Goal: Task Accomplishment & Management: Use online tool/utility

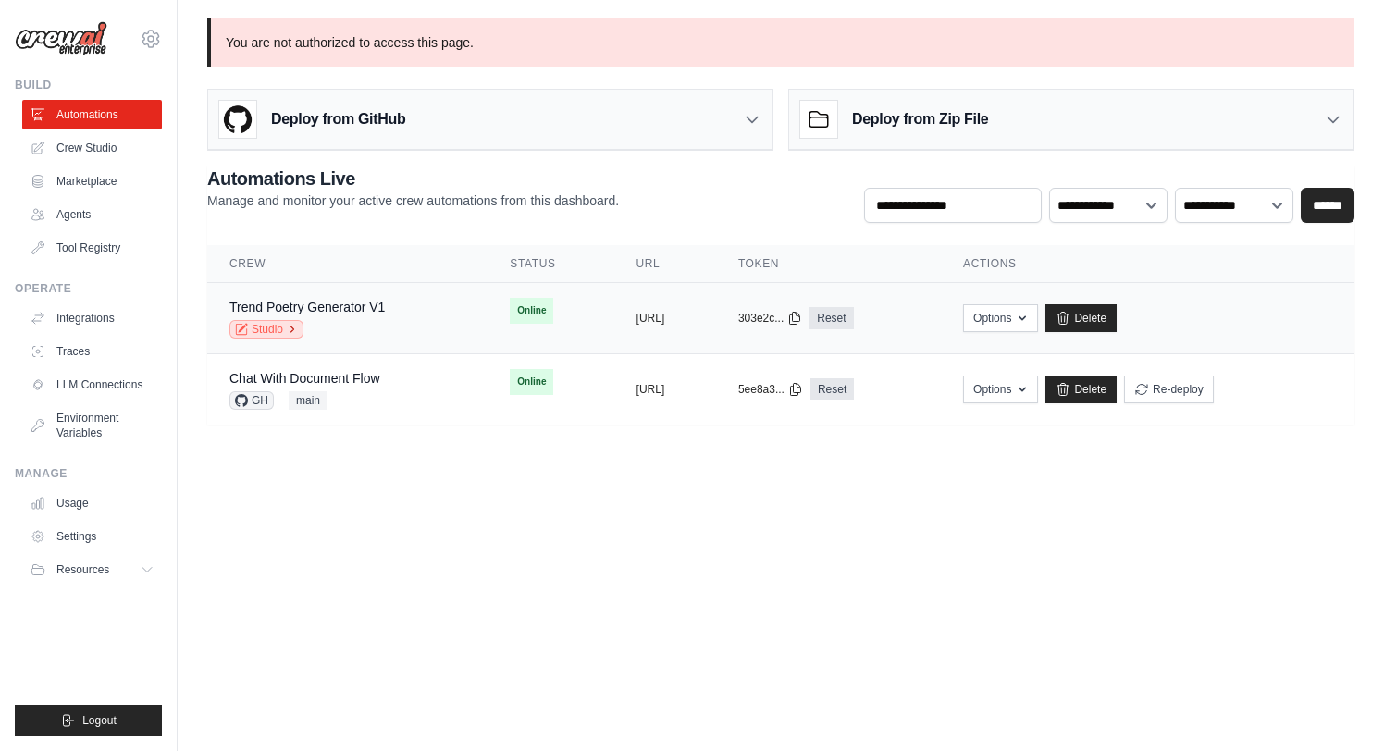
click at [285, 329] on link "Studio" at bounding box center [266, 329] width 74 height 19
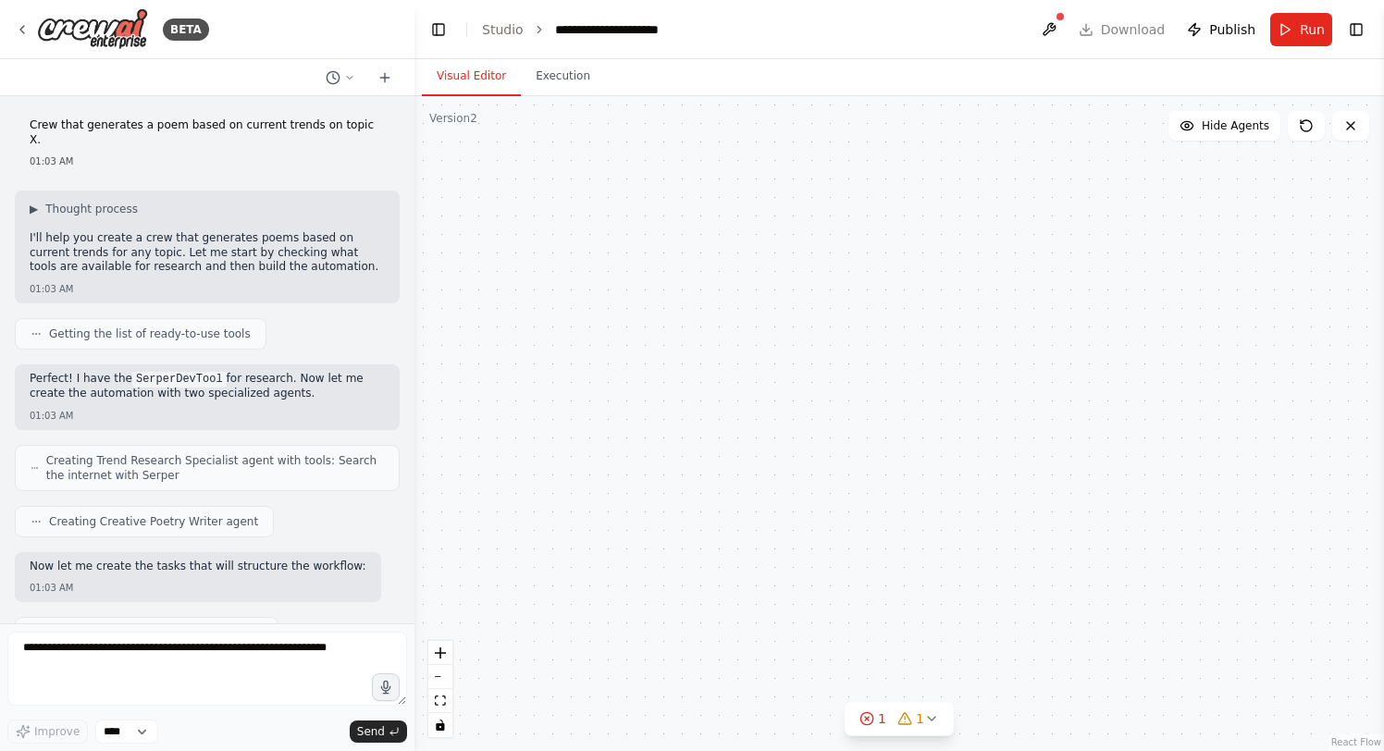
scroll to position [3050, 0]
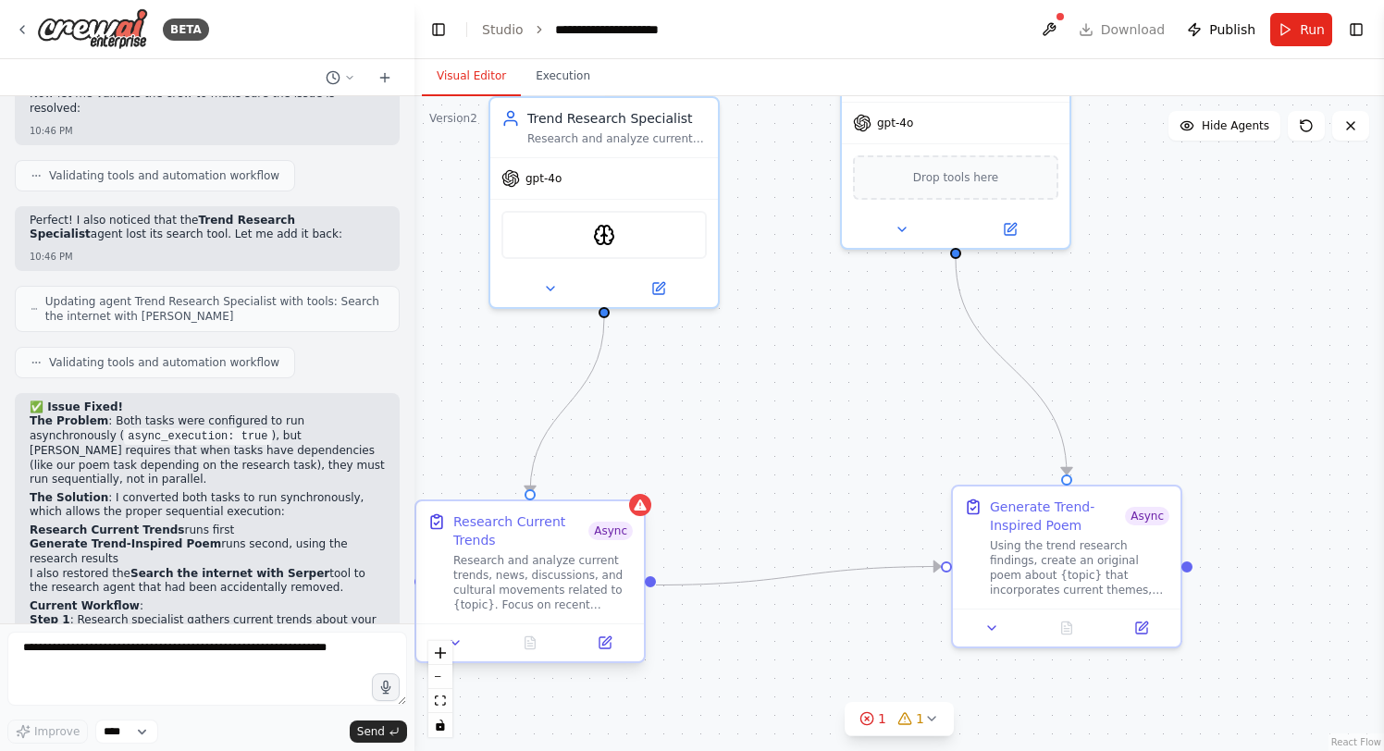
click at [594, 529] on span "Async" at bounding box center [610, 531] width 44 height 19
click at [598, 659] on div at bounding box center [530, 643] width 228 height 38
click at [603, 643] on icon at bounding box center [606, 641] width 8 height 8
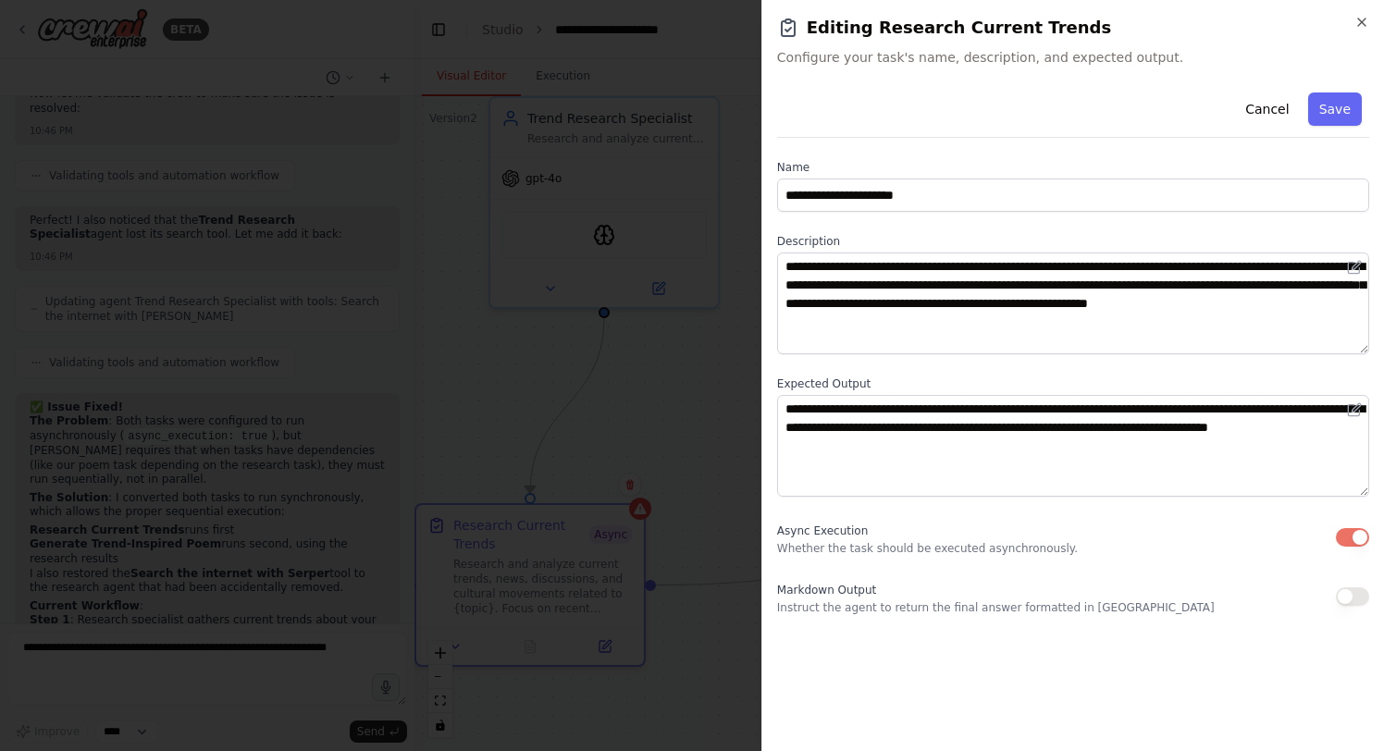
click at [1356, 540] on button "button" at bounding box center [1352, 537] width 33 height 19
click at [788, 578] on div "Markdown Output Instruct the agent to return the final answer formatted in Mark…" at bounding box center [996, 596] width 438 height 37
click at [716, 589] on div at bounding box center [692, 375] width 1384 height 751
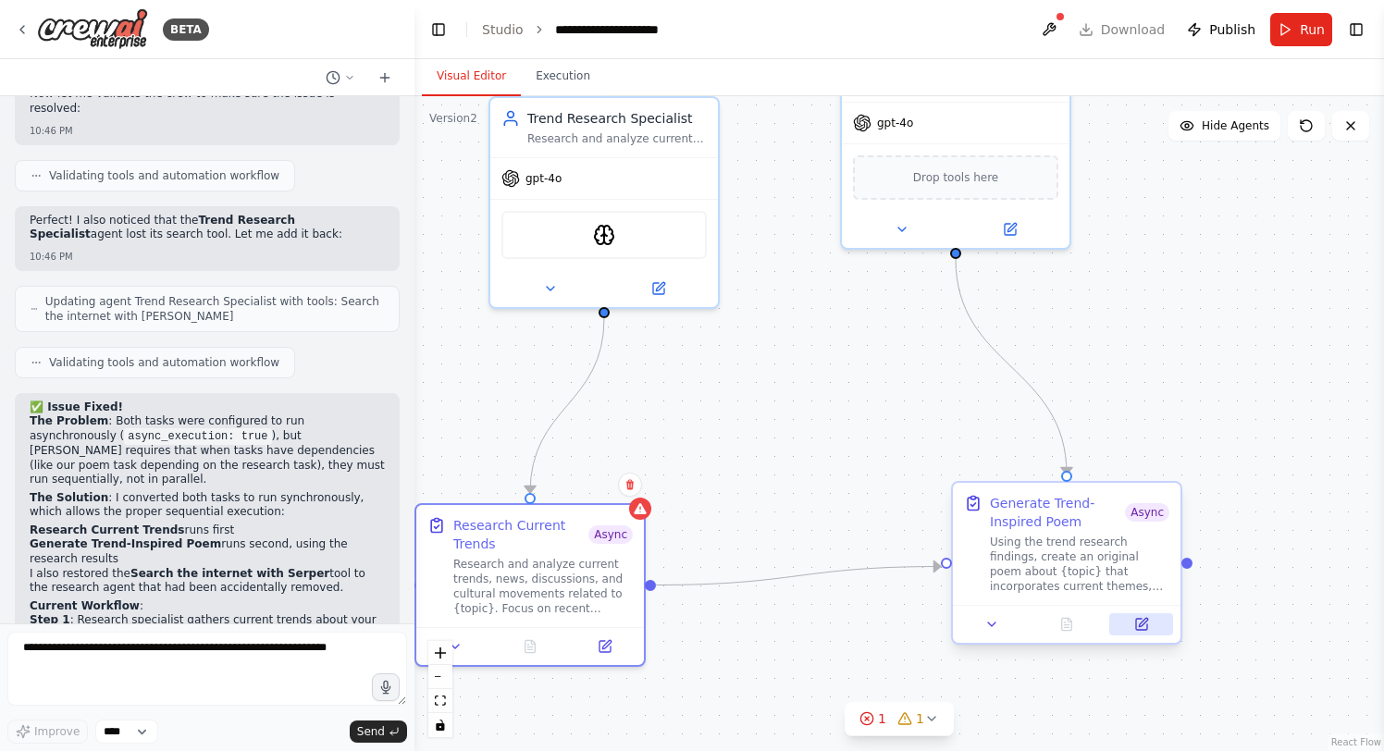
click at [1143, 618] on icon at bounding box center [1141, 624] width 15 height 15
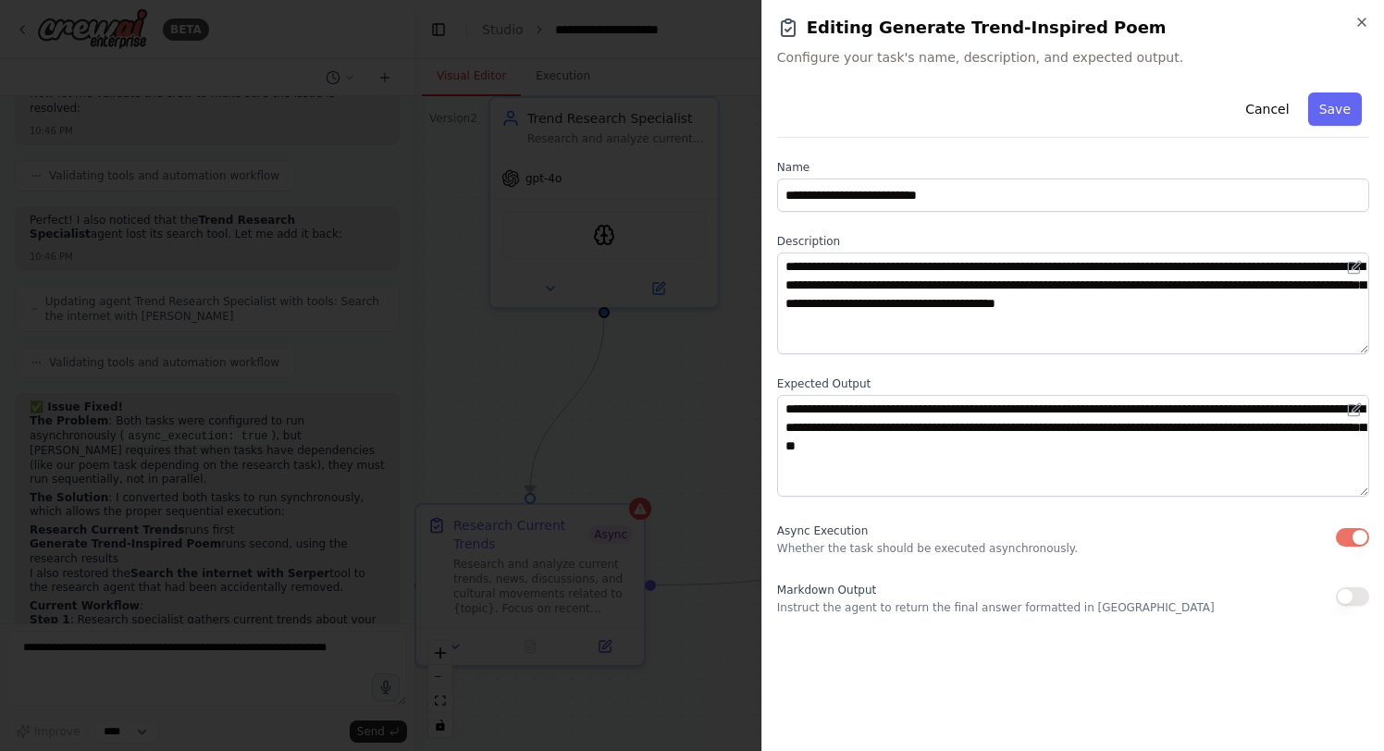
click at [1341, 529] on button "button" at bounding box center [1352, 537] width 33 height 19
click at [676, 452] on div at bounding box center [692, 375] width 1384 height 751
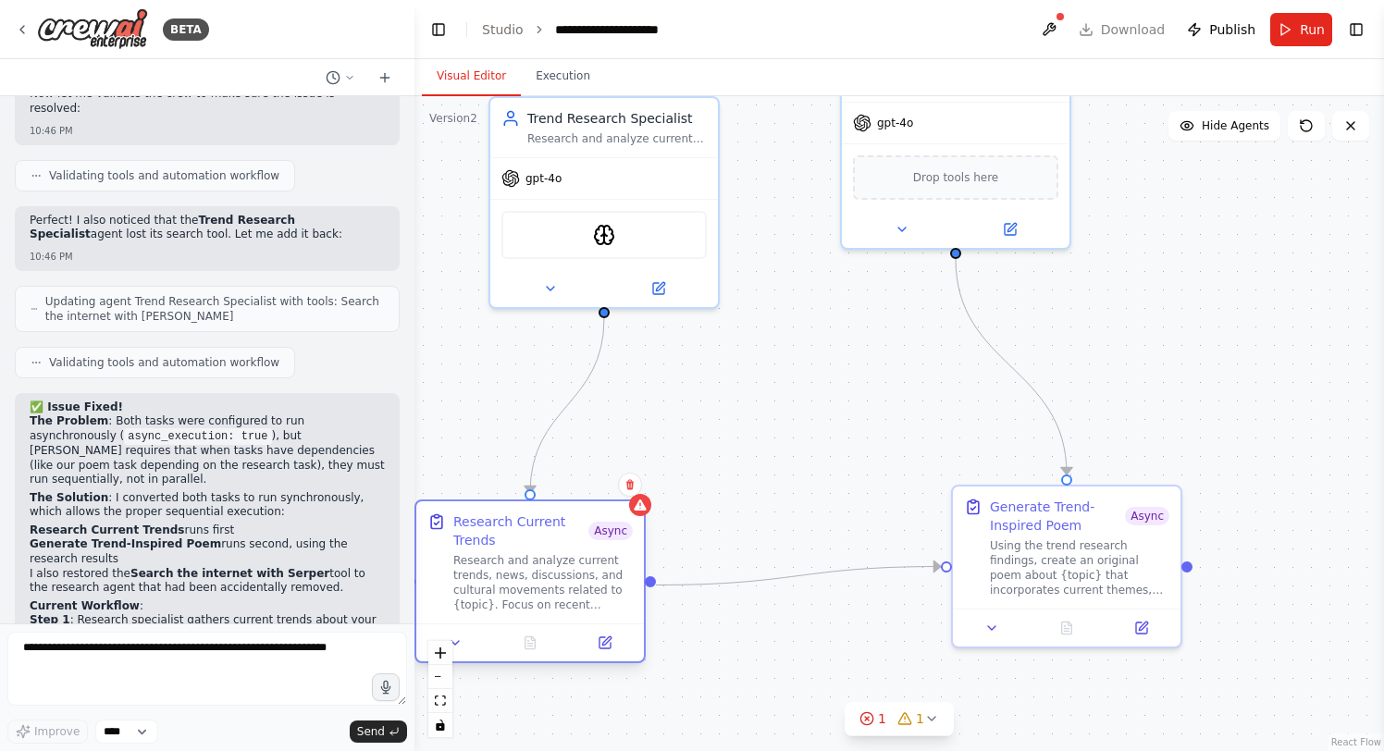
click at [635, 518] on div "Research Current Trends Async Research and analyze current trends, news, discus…" at bounding box center [530, 562] width 228 height 122
click at [634, 541] on div "Research Current Trends Async Research and analyze current trends, news, discus…" at bounding box center [530, 562] width 228 height 122
click at [640, 579] on div "Research Current Trends Async Research and analyze current trends, news, discus…" at bounding box center [530, 562] width 228 height 122
click at [608, 632] on button at bounding box center [605, 643] width 64 height 22
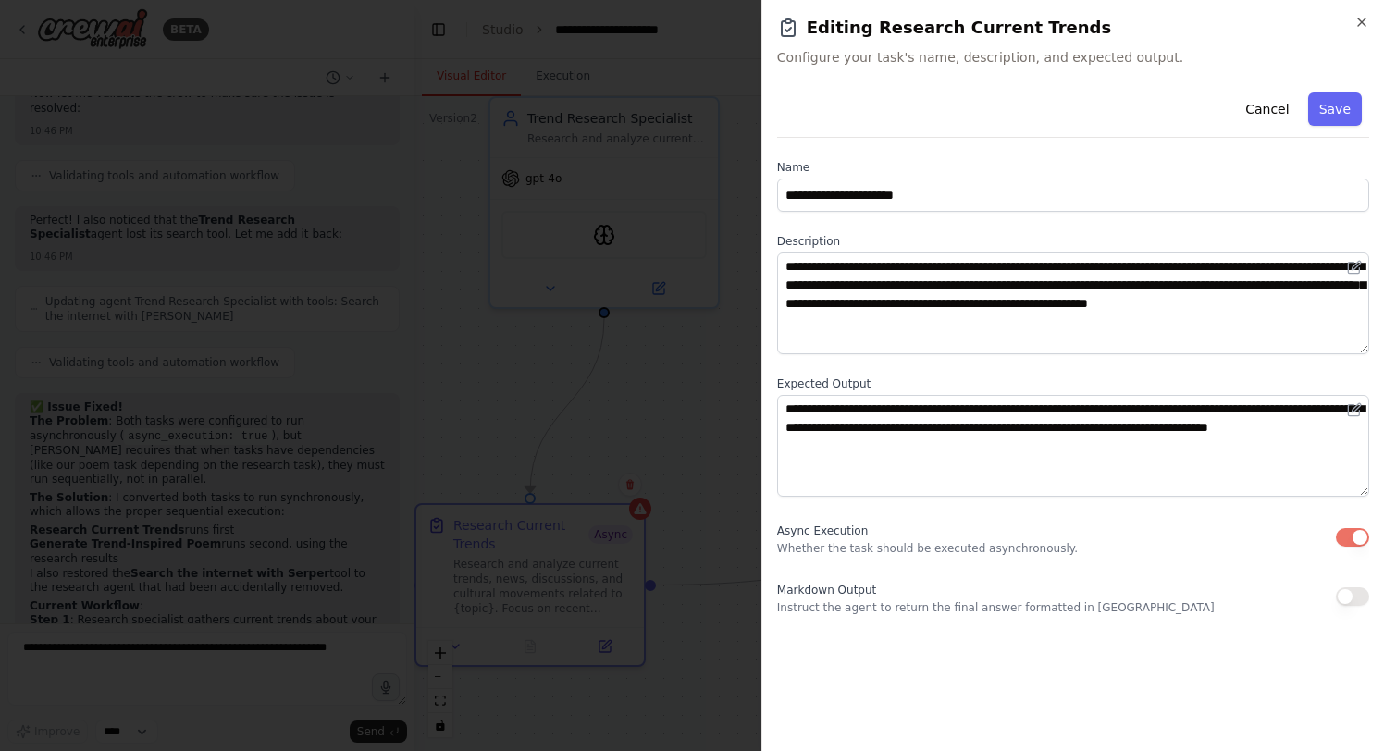
click at [1343, 526] on div "Async Execution Whether the task should be executed asynchronously." at bounding box center [1073, 537] width 592 height 37
click at [1343, 529] on button "button" at bounding box center [1352, 537] width 33 height 19
click at [1334, 113] on button "Save" at bounding box center [1335, 109] width 54 height 33
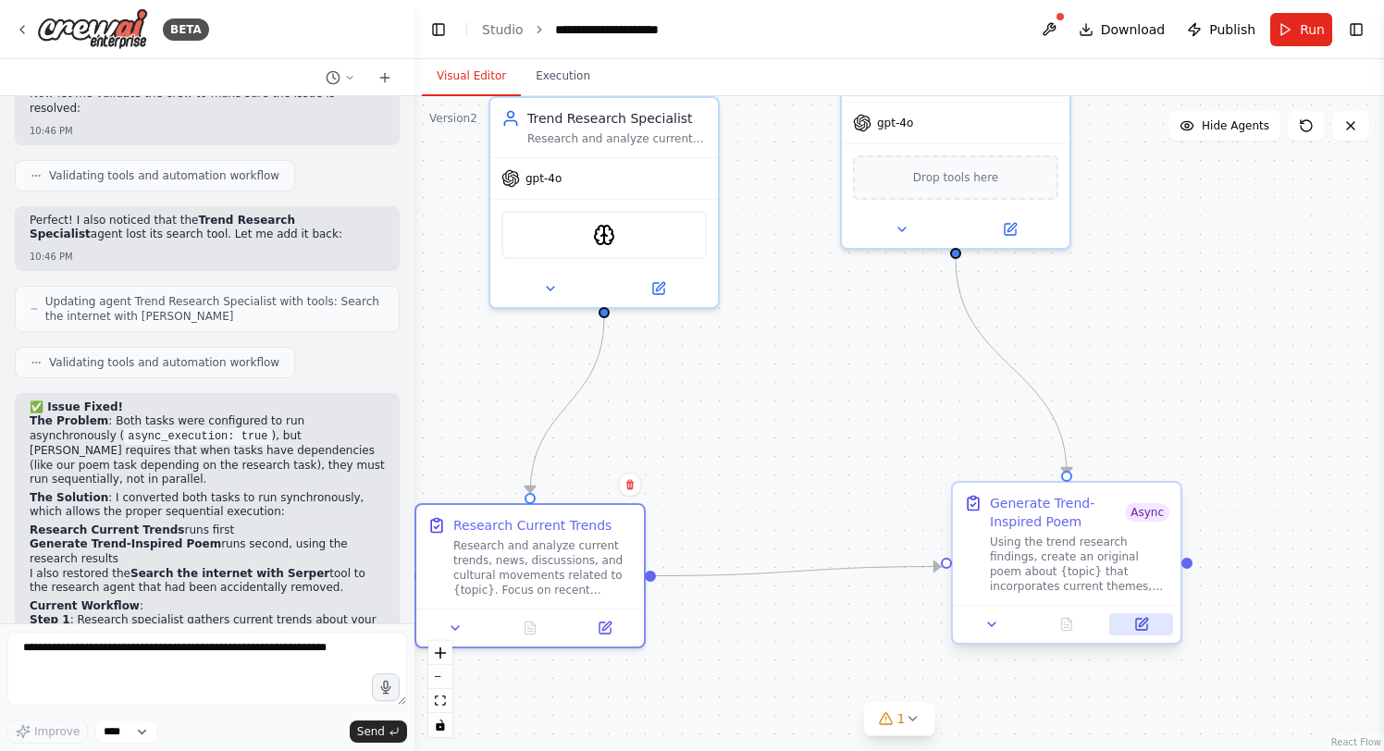
click at [1142, 631] on icon at bounding box center [1141, 624] width 15 height 15
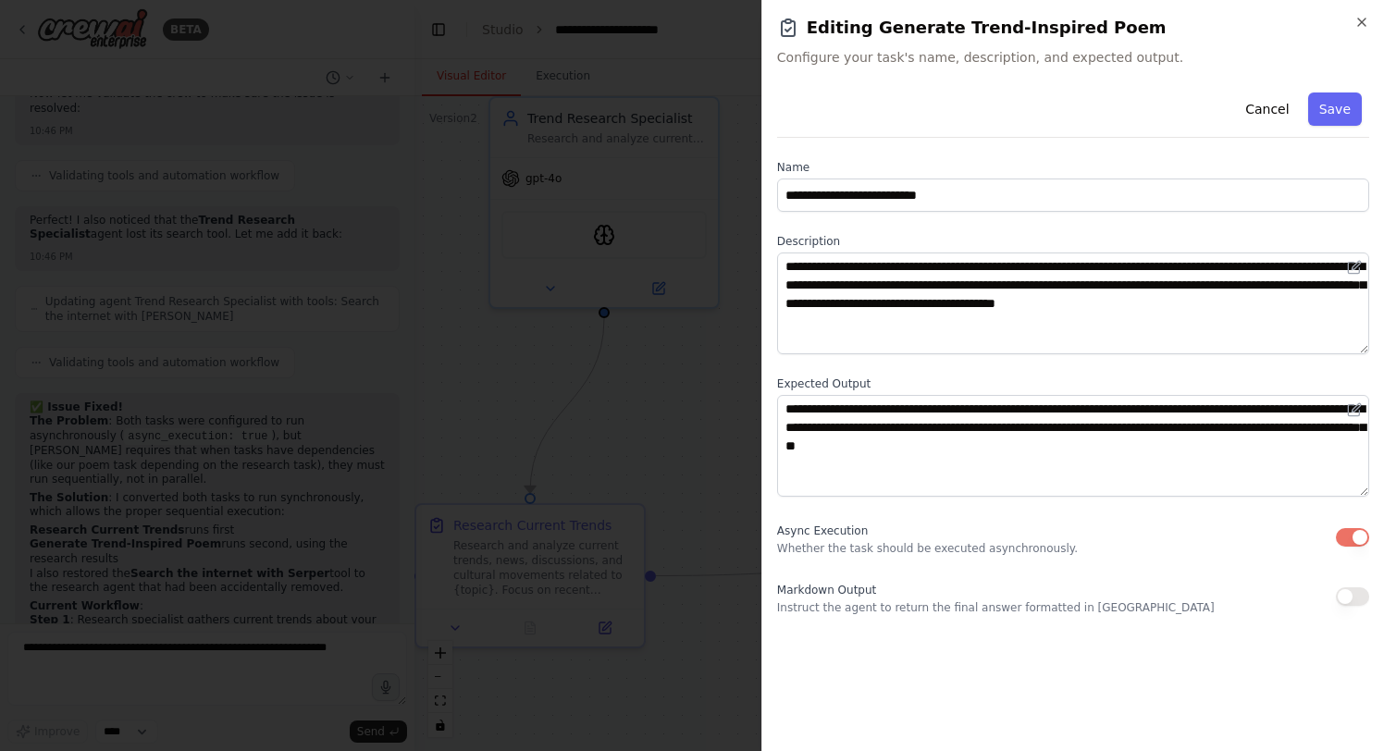
click at [1347, 528] on button "button" at bounding box center [1352, 537] width 33 height 19
click at [1335, 122] on button "Save" at bounding box center [1335, 109] width 54 height 33
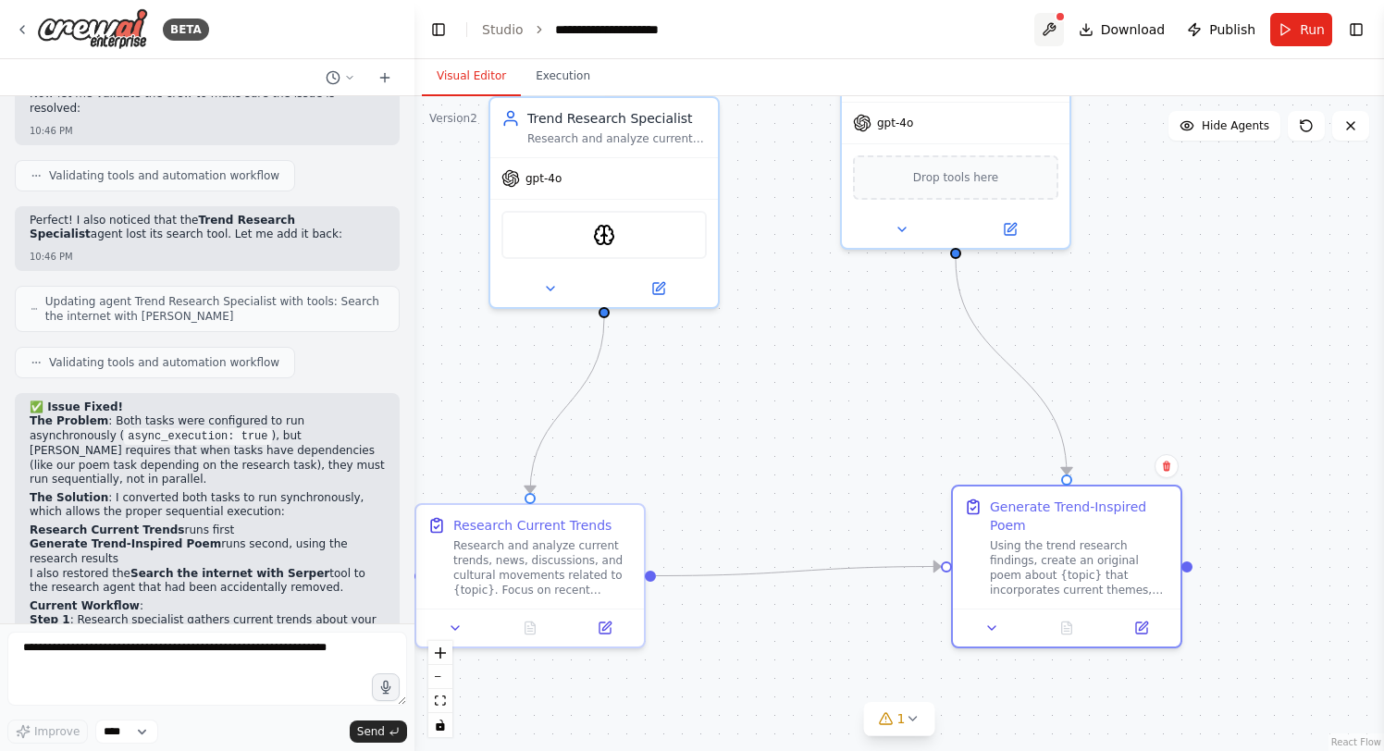
click at [1064, 26] on button at bounding box center [1049, 29] width 30 height 33
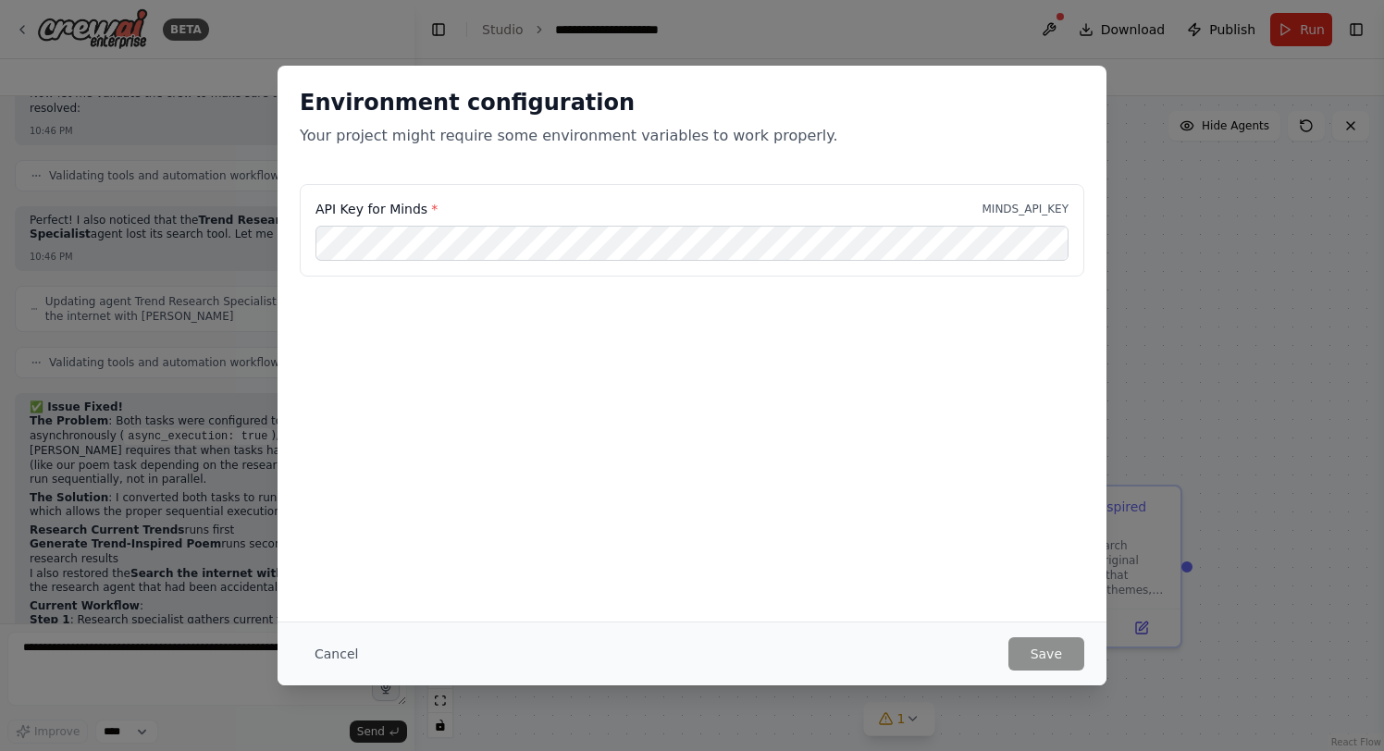
click at [1135, 119] on div "Environment configuration Your project might require some environment variables…" at bounding box center [692, 375] width 1384 height 751
click at [359, 650] on button "Cancel" at bounding box center [336, 653] width 73 height 33
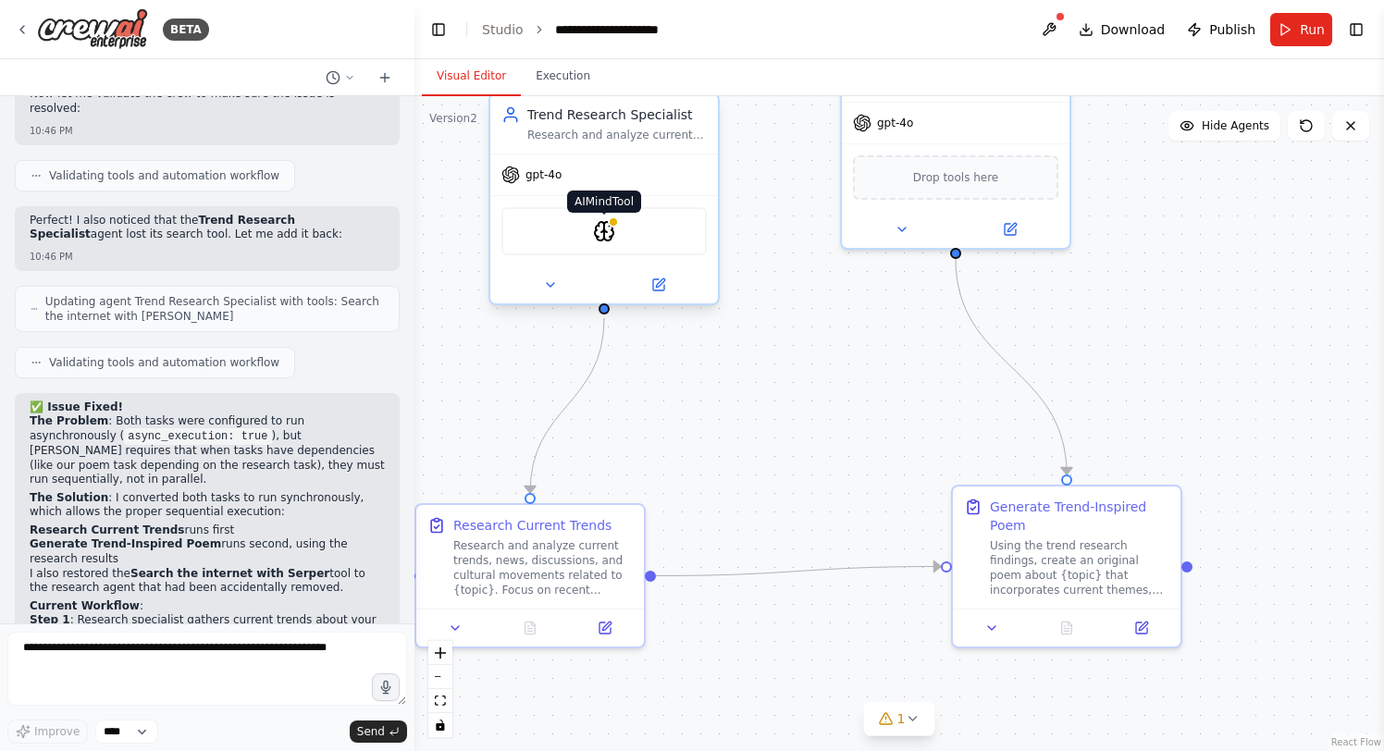
click at [598, 235] on img at bounding box center [604, 231] width 22 height 22
click at [616, 236] on div "AIMindTool" at bounding box center [603, 231] width 205 height 48
click at [615, 236] on div "AIMindTool" at bounding box center [603, 231] width 205 height 48
click at [648, 285] on button at bounding box center [658, 285] width 105 height 22
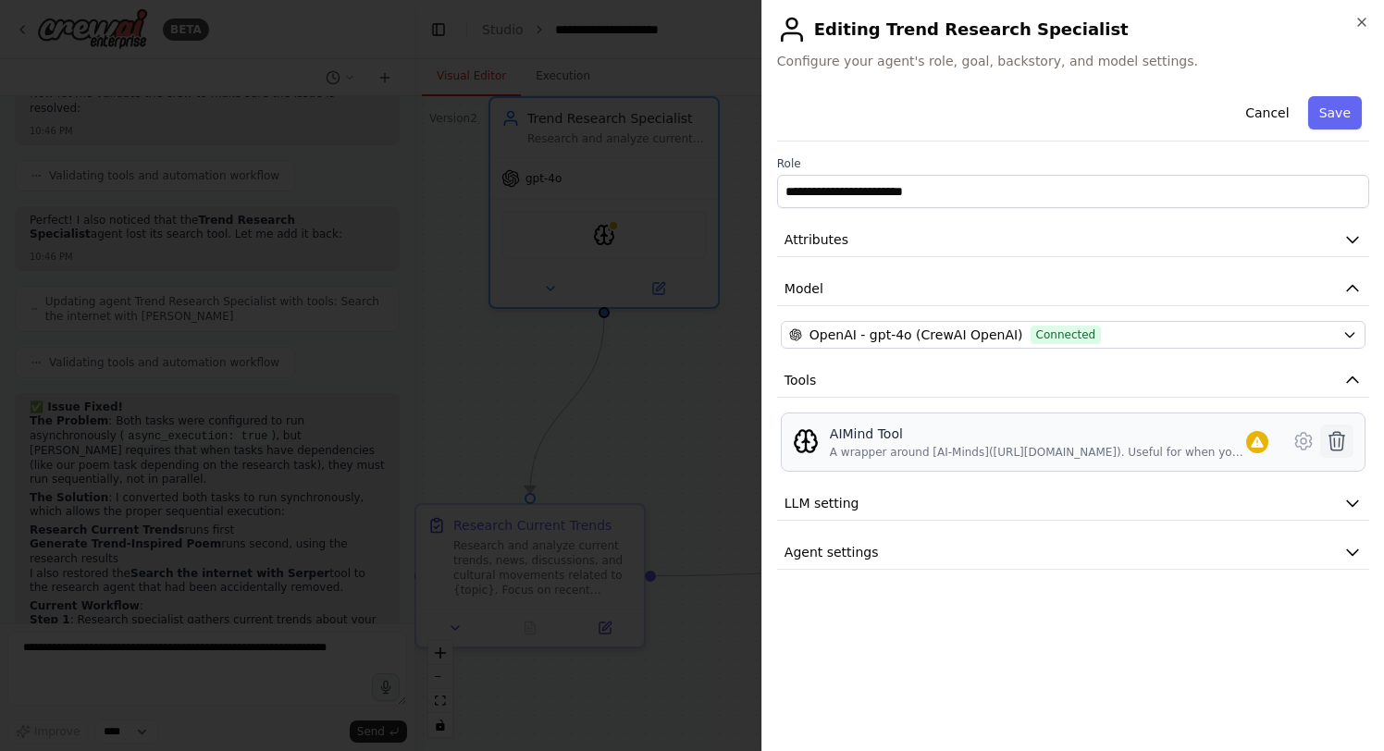
click at [1342, 442] on icon at bounding box center [1337, 441] width 22 height 22
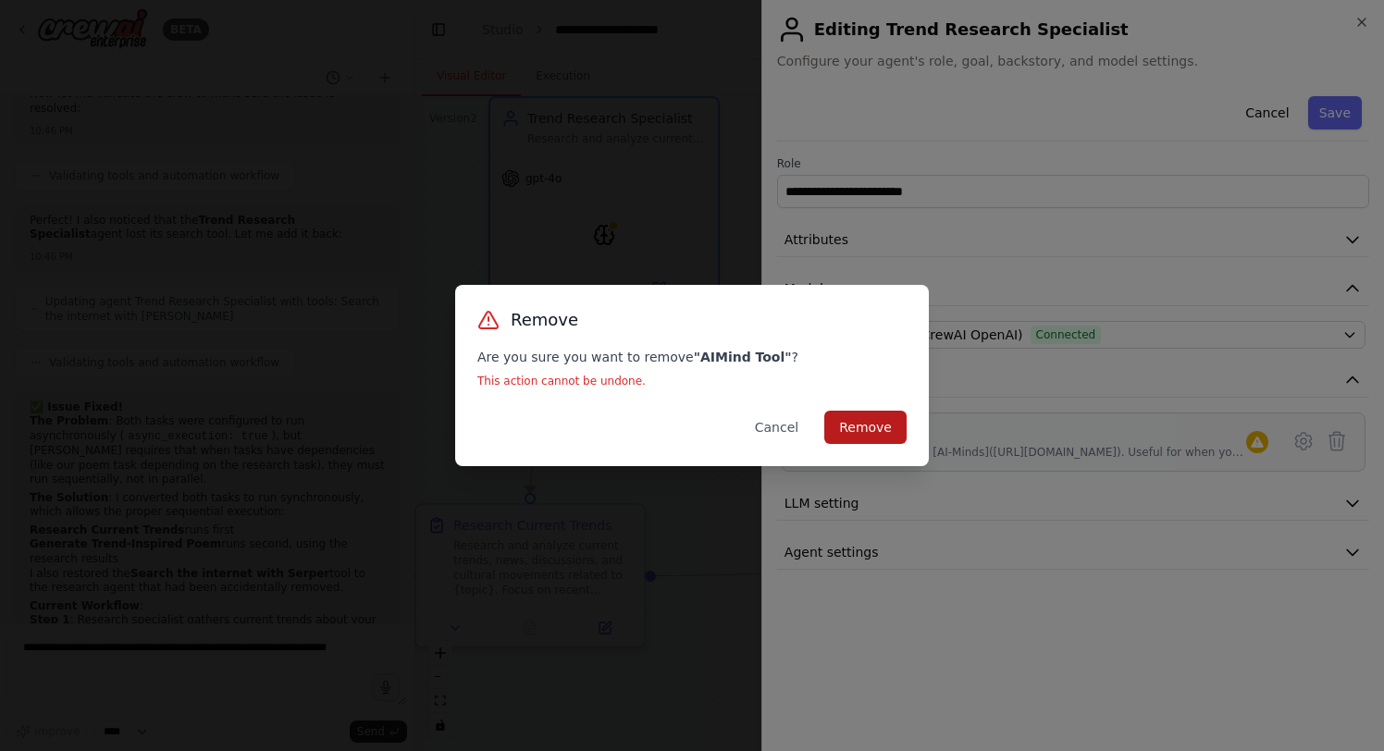
click at [852, 433] on button "Remove" at bounding box center [865, 427] width 82 height 33
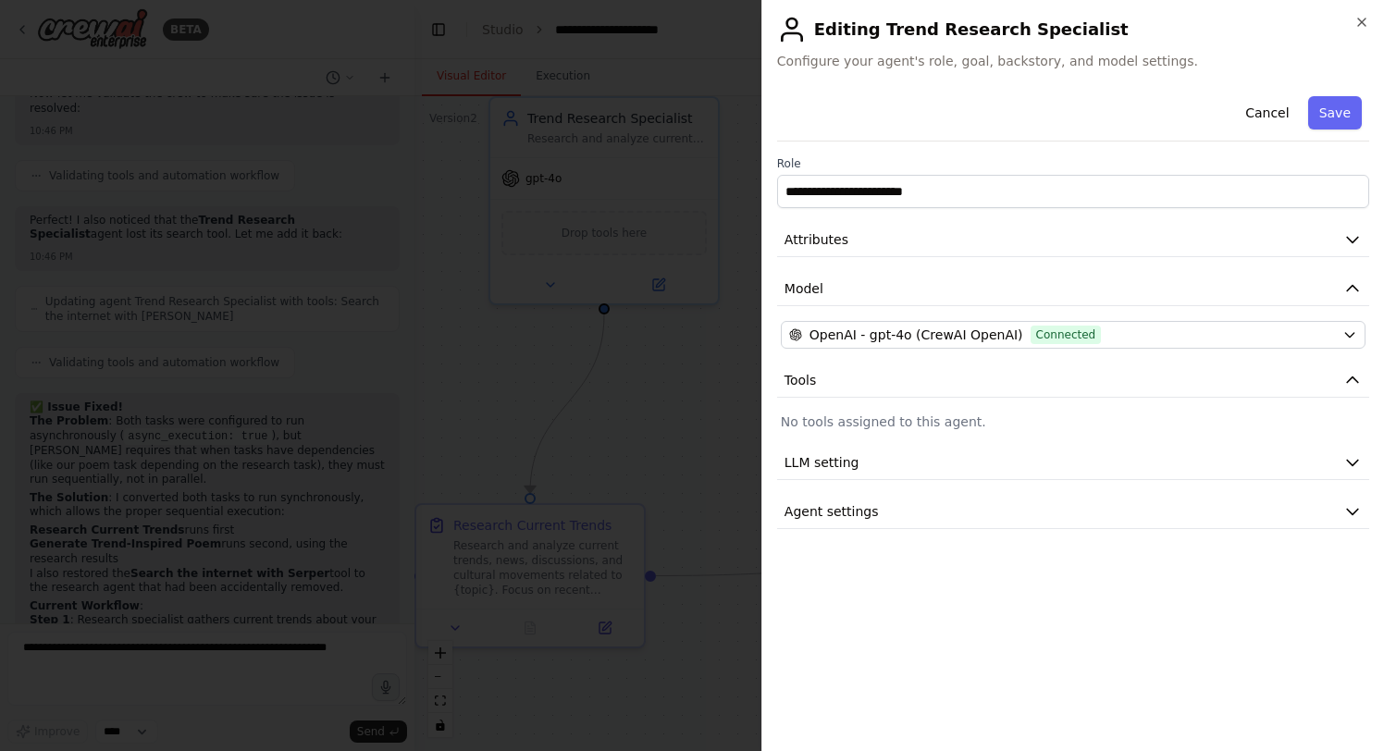
click at [708, 412] on div at bounding box center [692, 375] width 1384 height 751
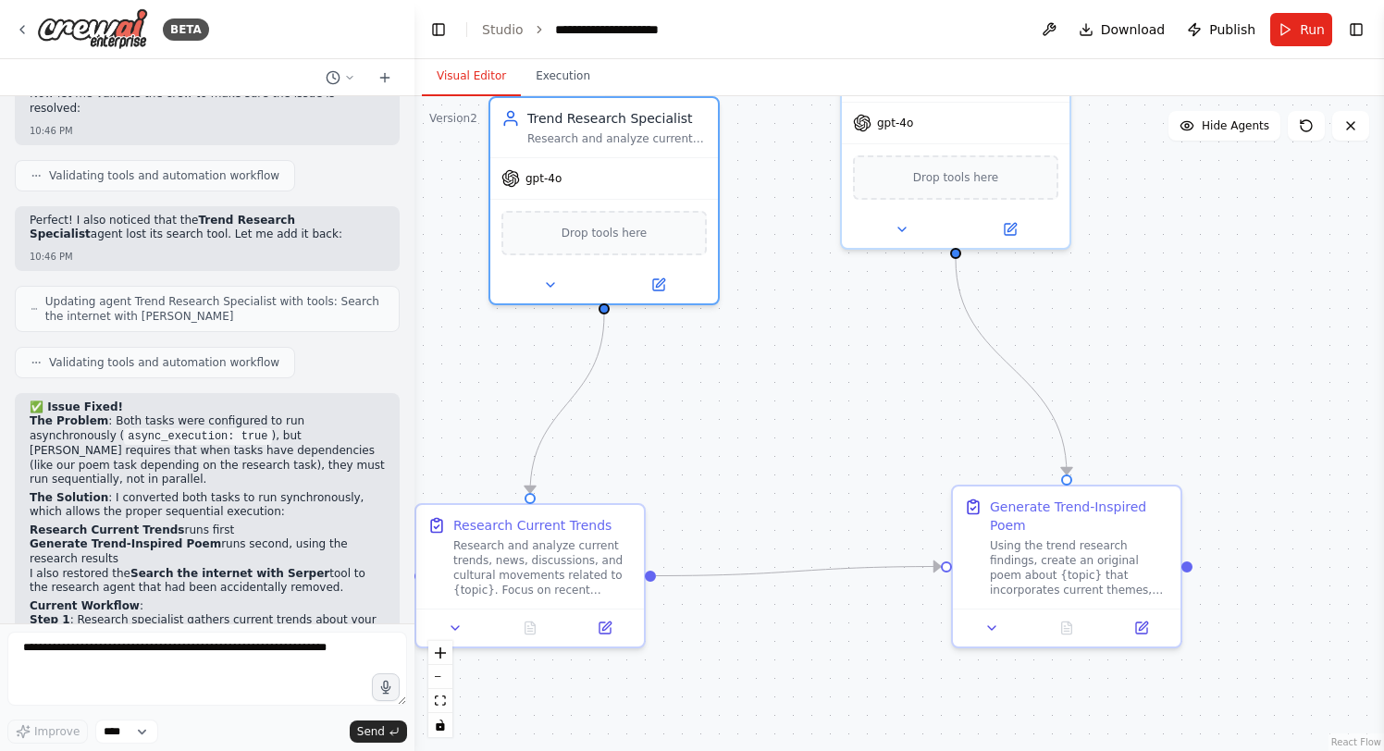
click at [1371, 28] on header "**********" at bounding box center [900, 29] width 970 height 59
click at [1366, 28] on button "Toggle Right Sidebar" at bounding box center [1356, 30] width 26 height 26
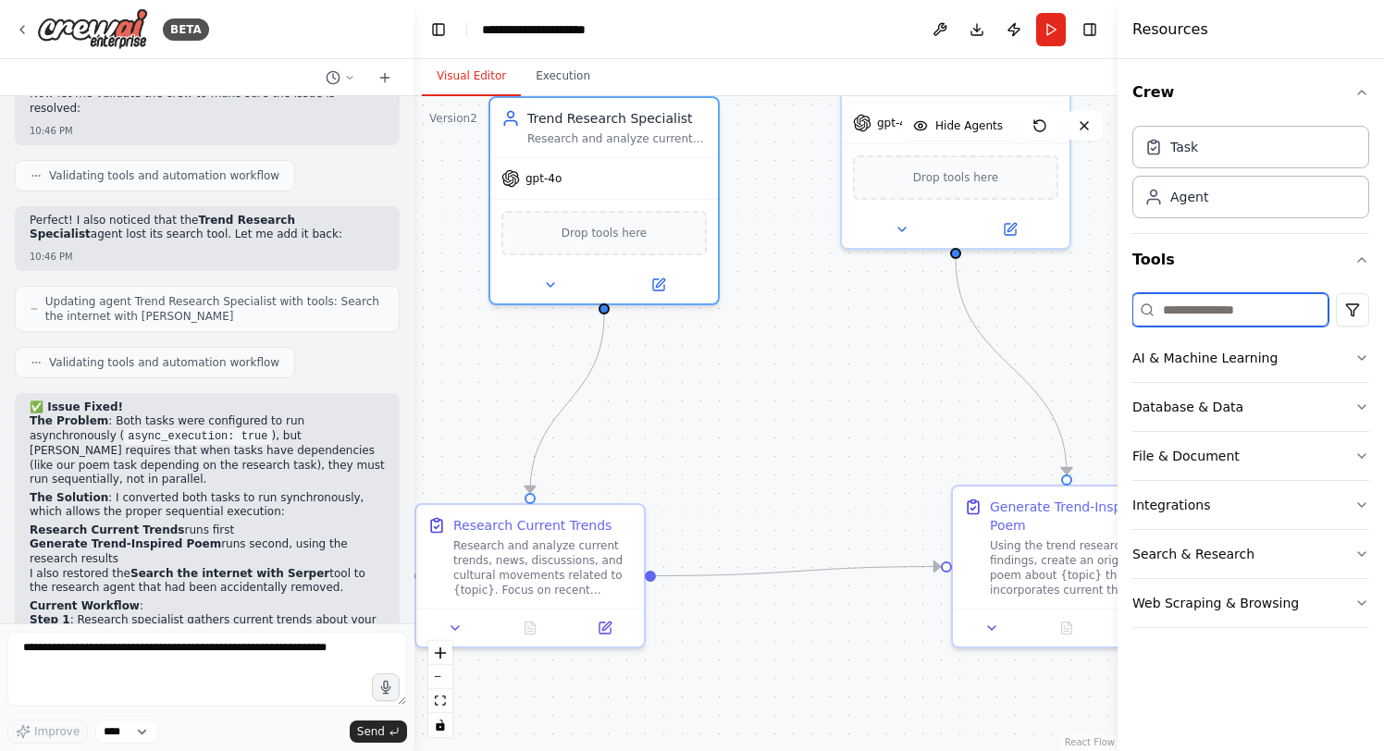
click at [1250, 312] on input at bounding box center [1231, 309] width 196 height 33
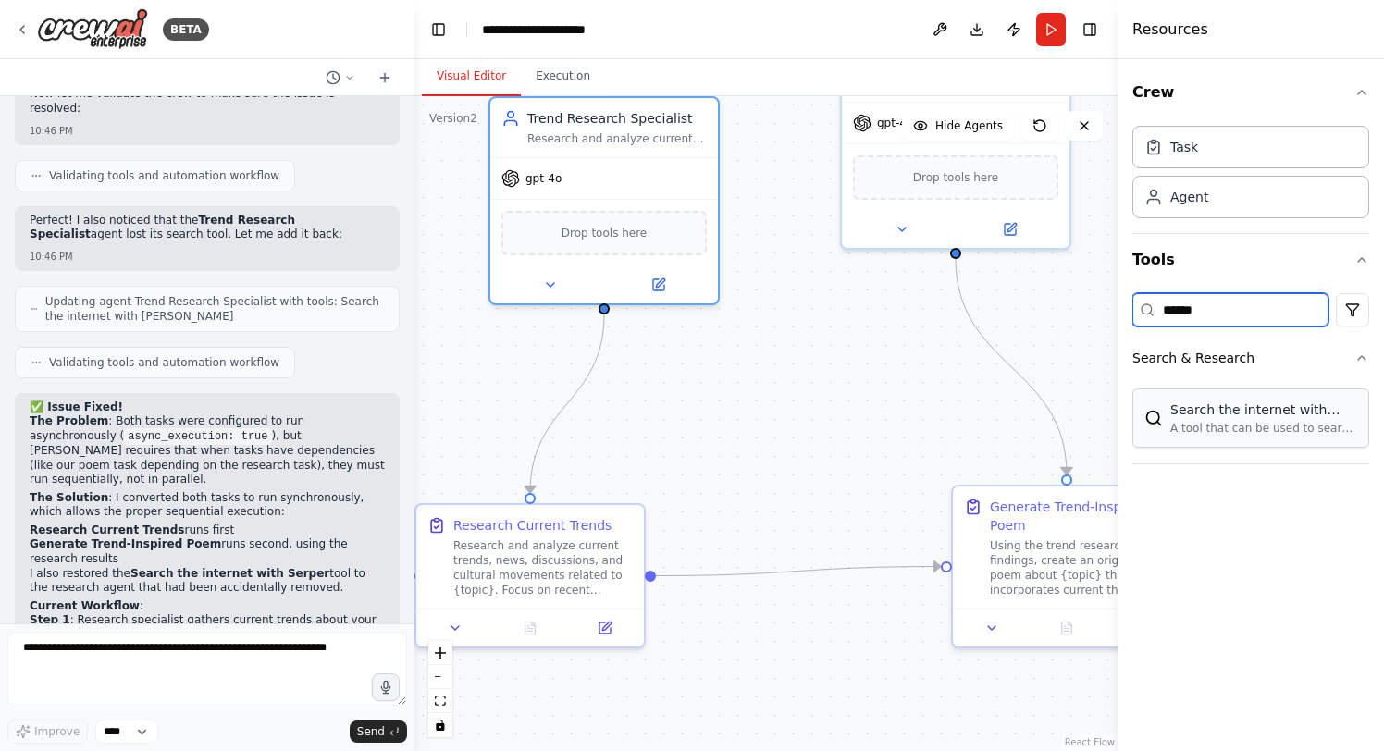
type input "******"
click at [771, 351] on div ".deletable-edge-delete-btn { width: 20px; height: 20px; border: 0px solid #ffff…" at bounding box center [766, 423] width 703 height 655
click at [1355, 88] on icon "button" at bounding box center [1362, 92] width 15 height 15
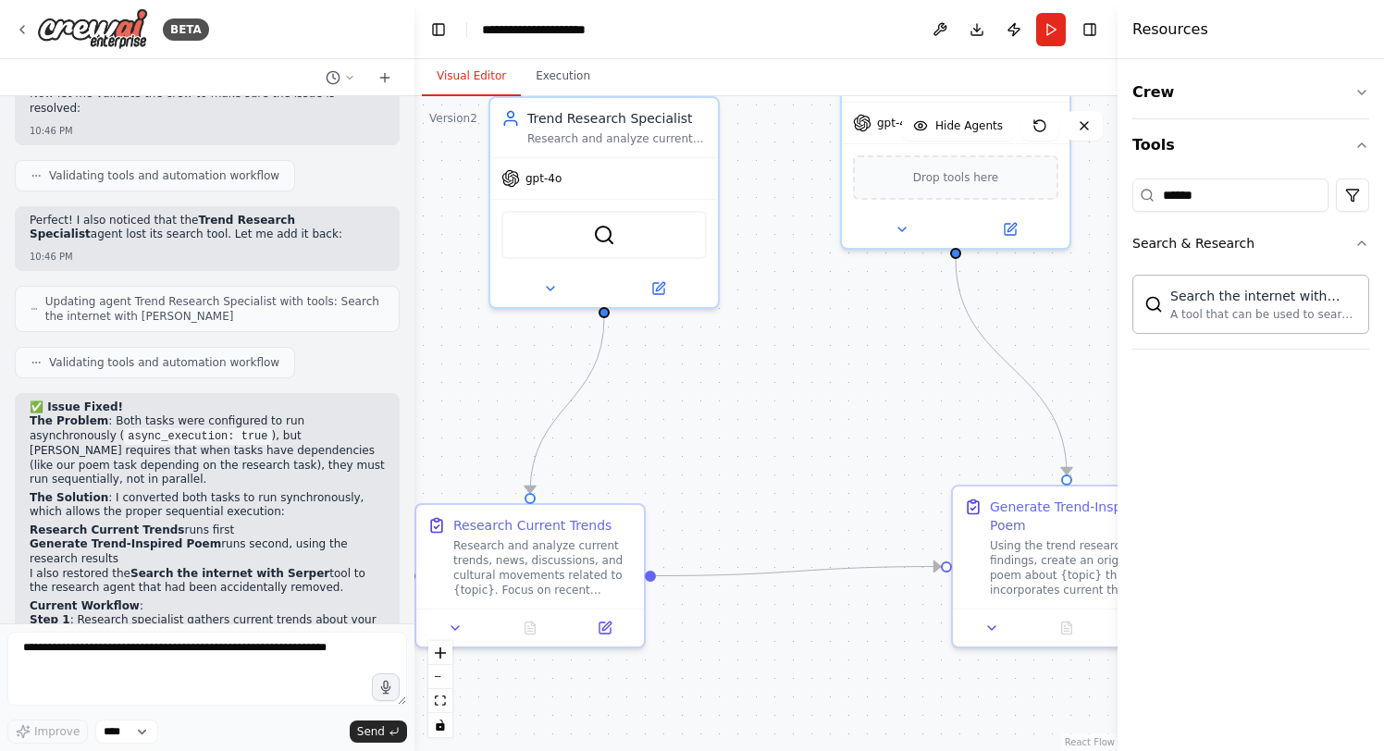
click at [1105, 32] on header "**********" at bounding box center [766, 29] width 703 height 59
click at [1109, 33] on div "BETA Crew that generates a poem based on current trends on topic X. 01:03 AM ▶ …" at bounding box center [692, 375] width 1384 height 751
click at [1094, 32] on button "Toggle Right Sidebar" at bounding box center [1090, 30] width 26 height 26
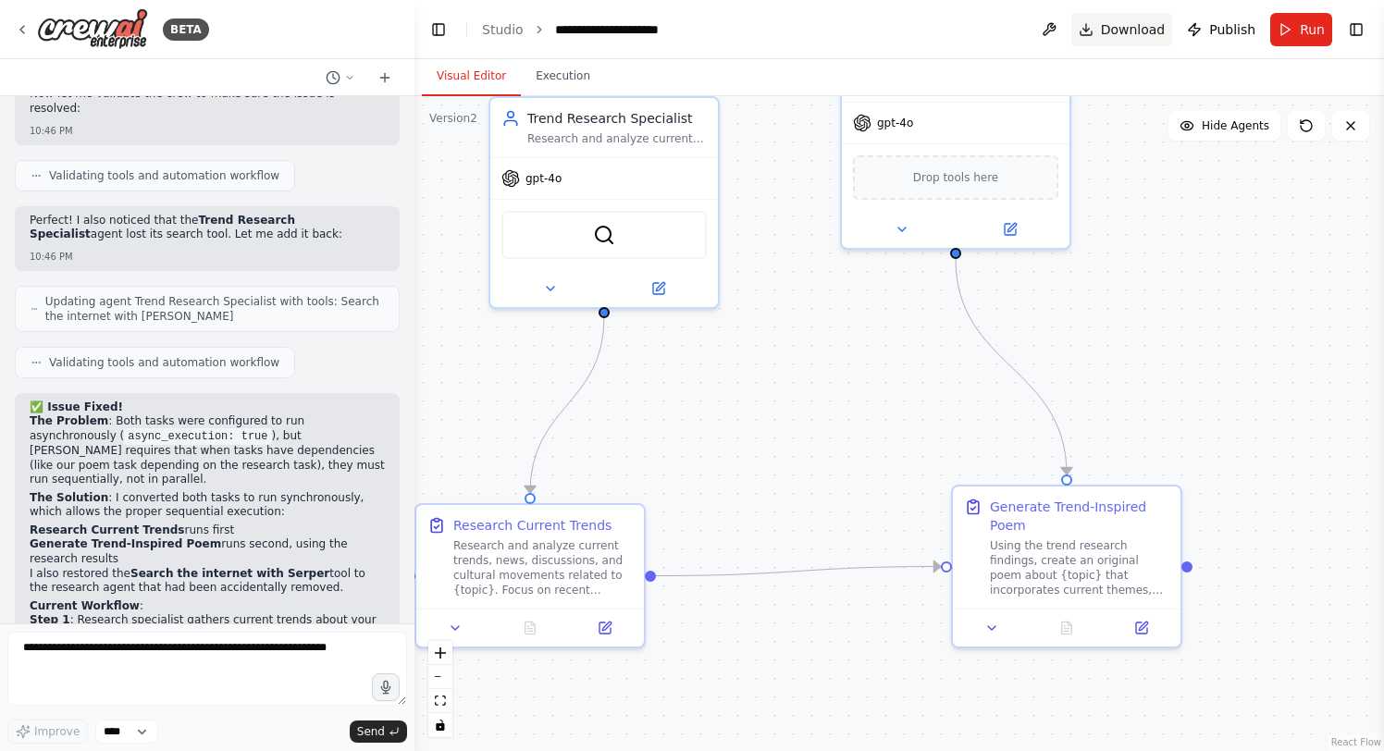
click at [1145, 30] on span "Download" at bounding box center [1133, 29] width 65 height 19
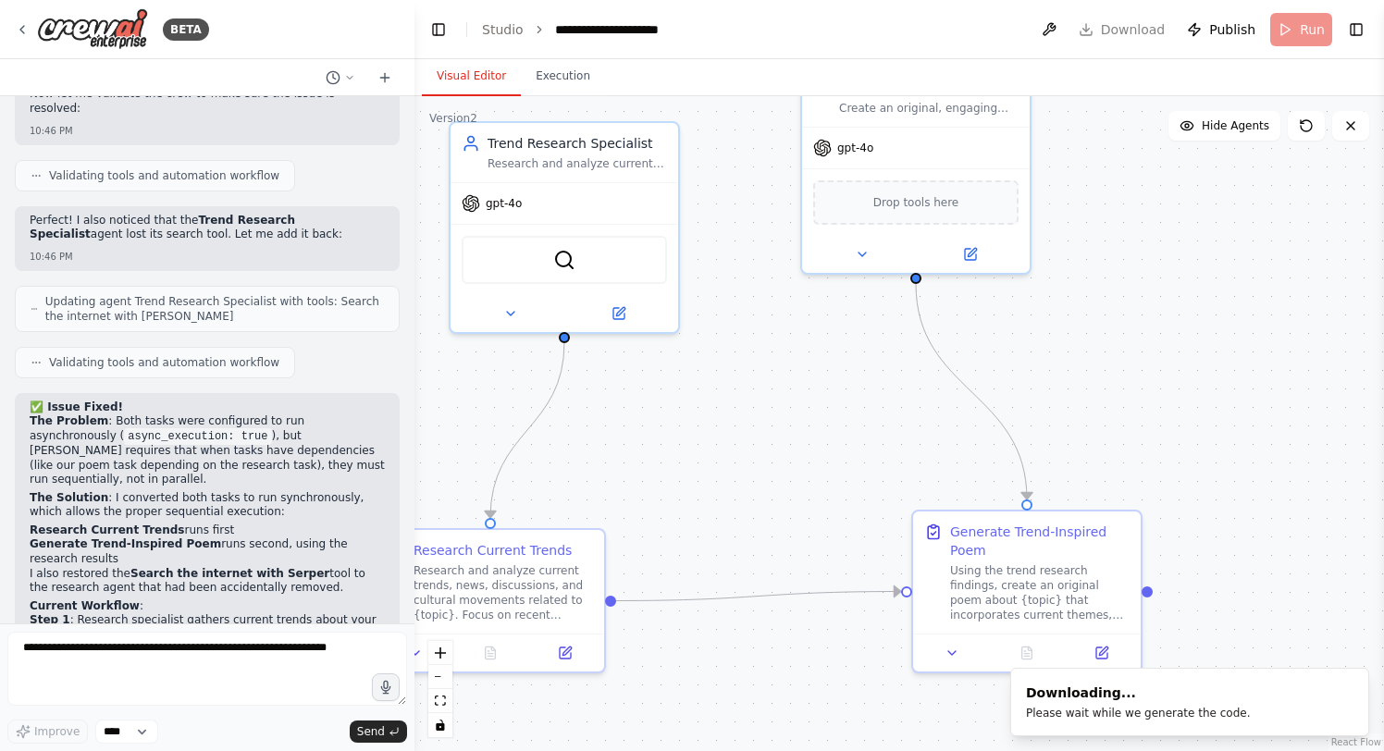
drag, startPoint x: 1113, startPoint y: 220, endPoint x: 1073, endPoint y: 244, distance: 46.5
click at [1073, 244] on div ".deletable-edge-delete-btn { width: 20px; height: 20px; border: 0px solid #ffff…" at bounding box center [900, 423] width 970 height 655
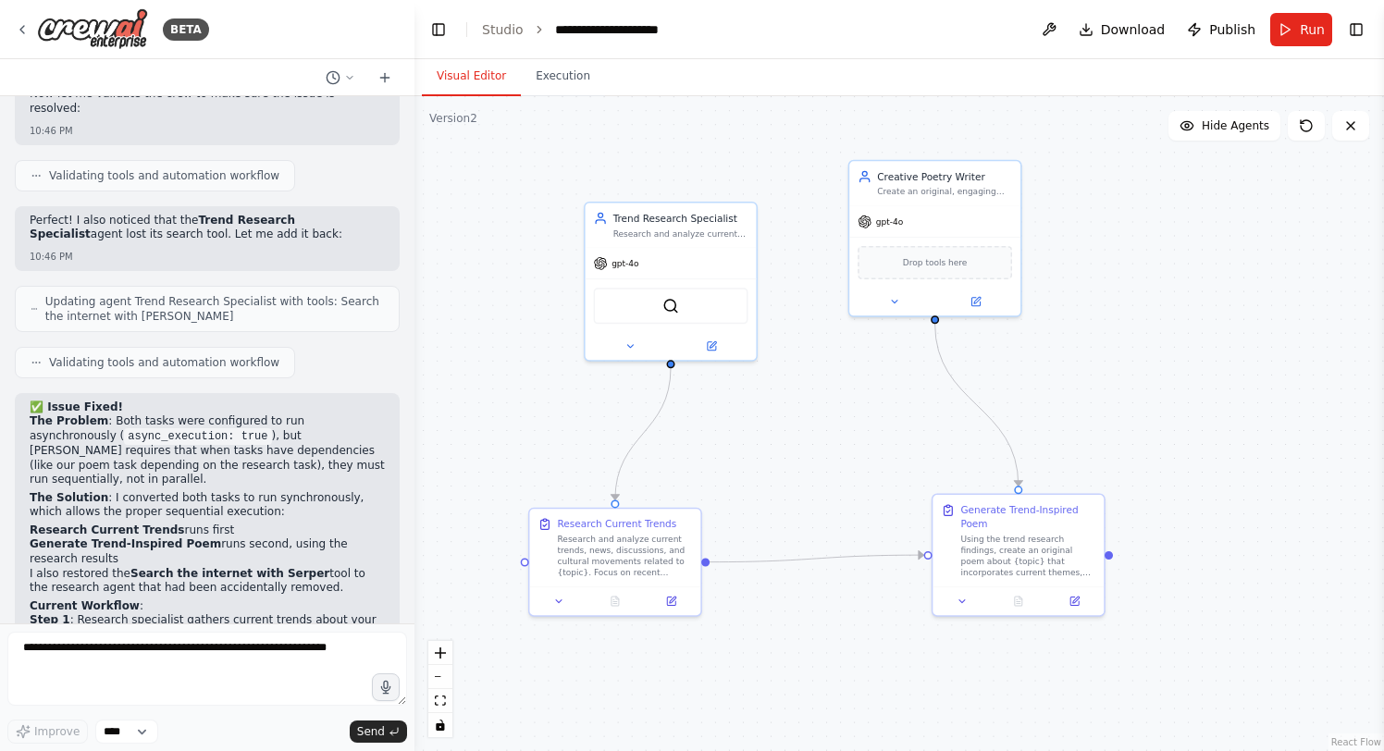
drag, startPoint x: 1024, startPoint y: 443, endPoint x: 933, endPoint y: 393, distance: 104.3
click at [933, 393] on div ".deletable-edge-delete-btn { width: 20px; height: 20px; border: 0px solid #ffff…" at bounding box center [900, 423] width 970 height 655
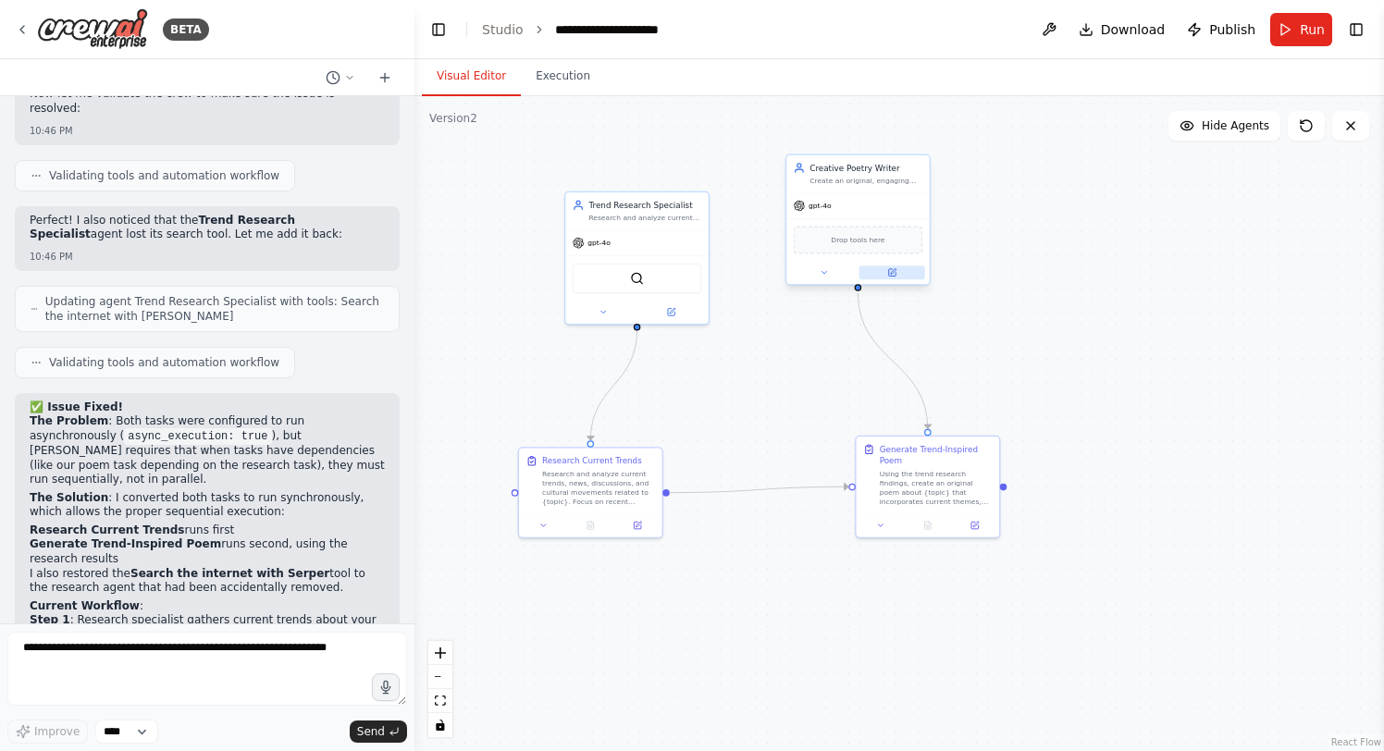
click at [889, 274] on icon at bounding box center [891, 272] width 7 height 7
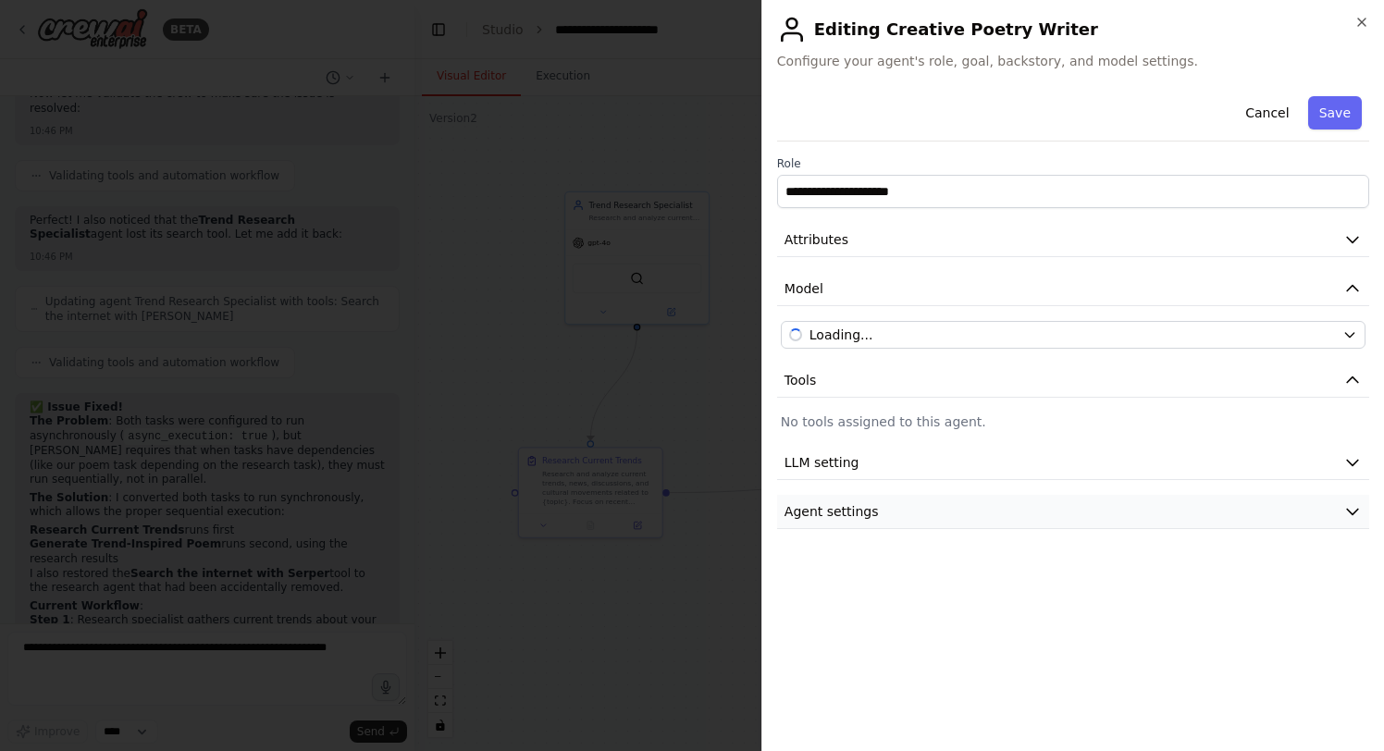
click at [923, 517] on button "Agent settings" at bounding box center [1073, 512] width 592 height 34
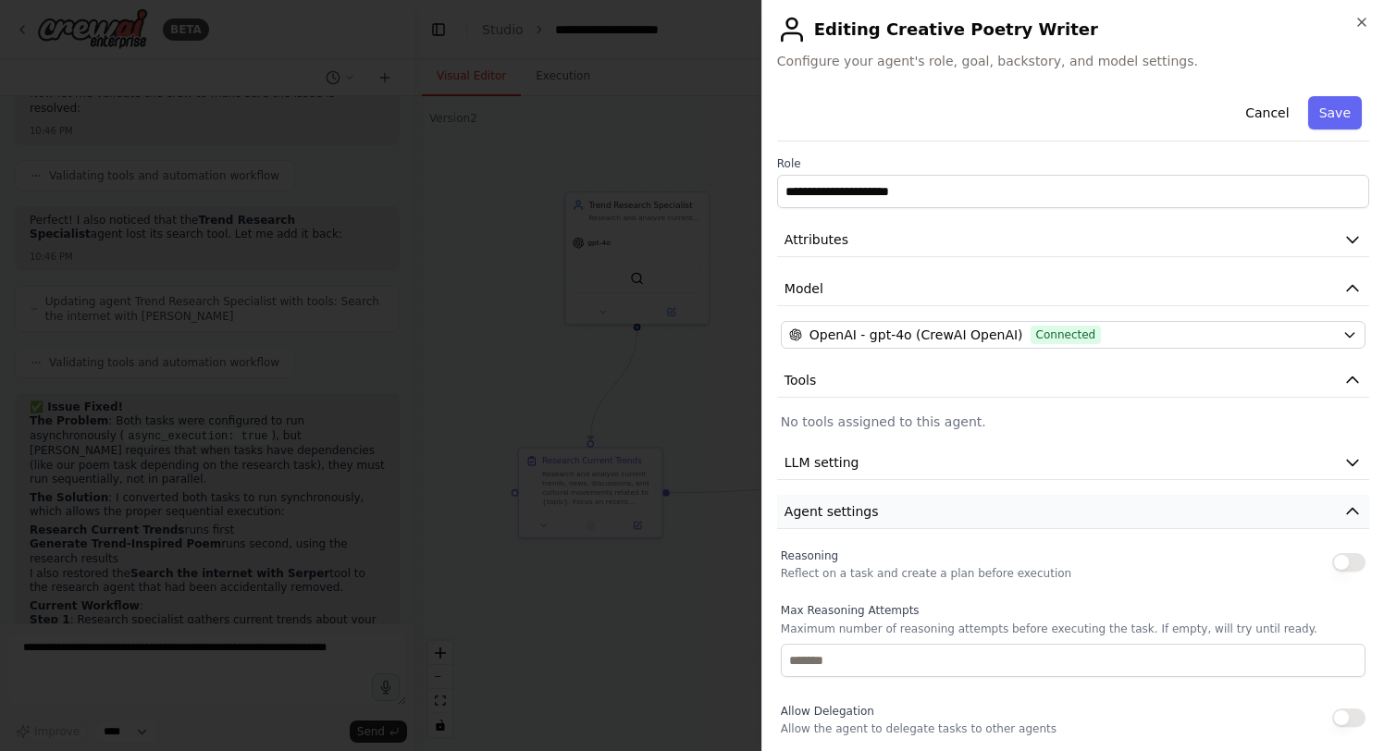
click at [923, 517] on button "Agent settings" at bounding box center [1073, 512] width 592 height 34
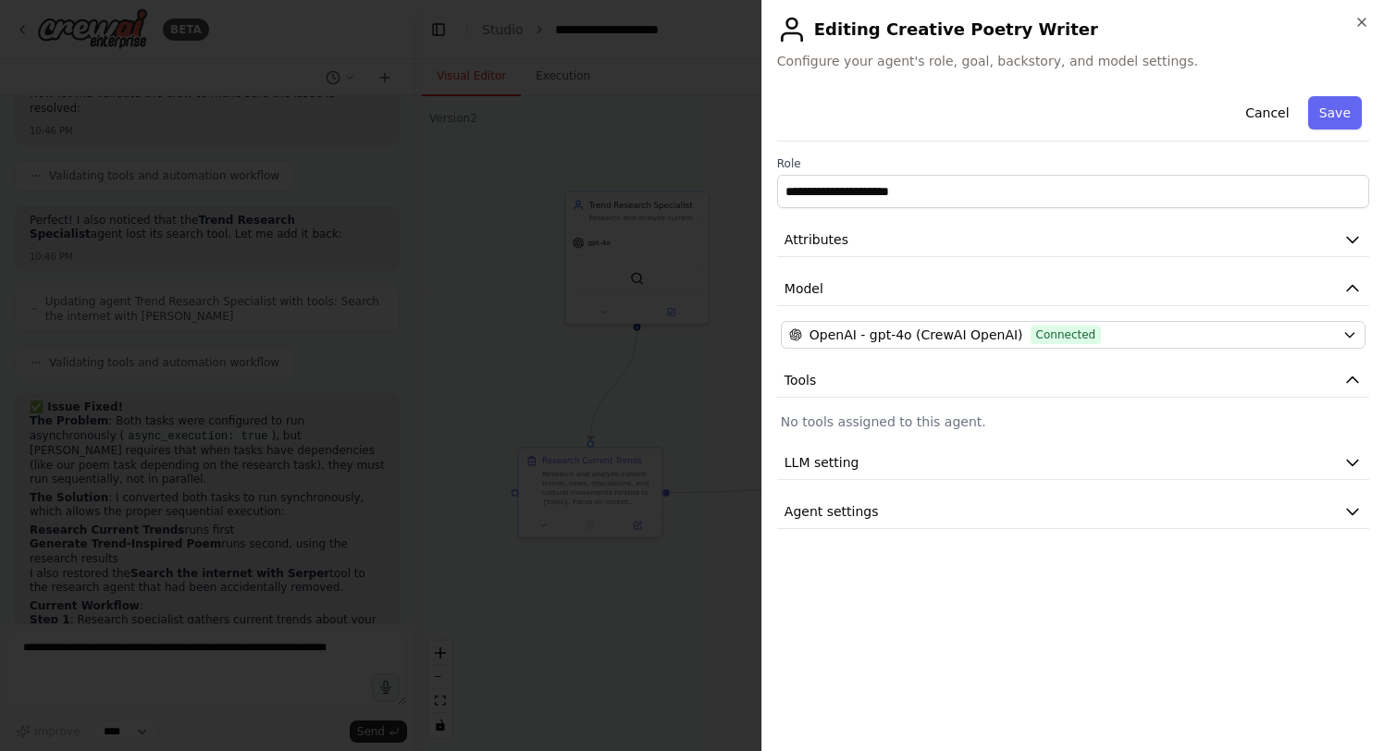
click at [724, 436] on div at bounding box center [692, 375] width 1384 height 751
